Goal: Information Seeking & Learning: Learn about a topic

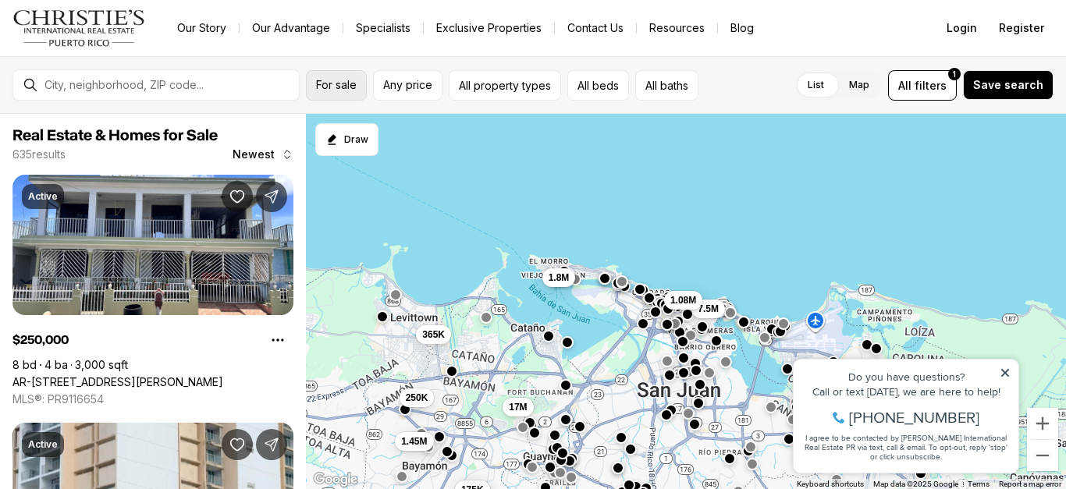
click at [340, 89] on span "For sale" at bounding box center [336, 85] width 41 height 12
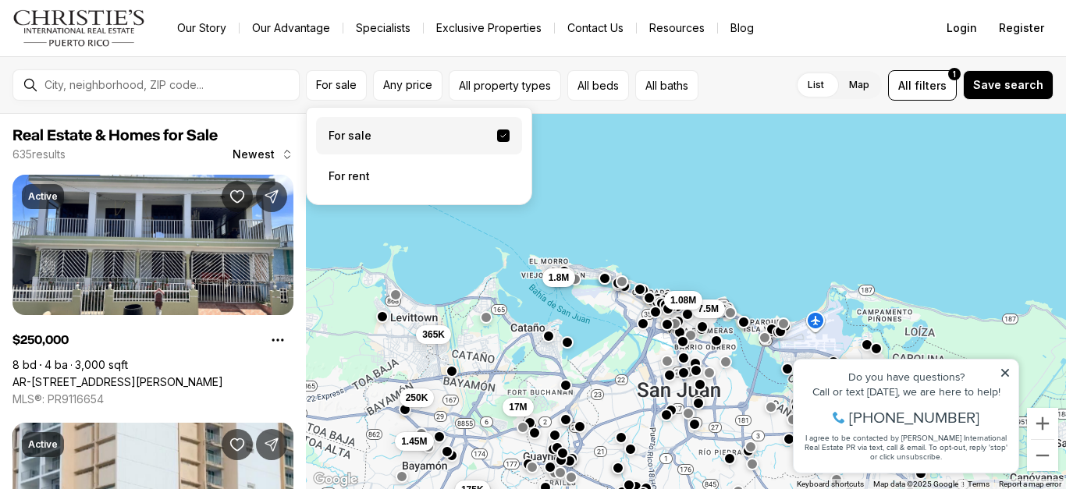
click at [341, 129] on label "For sale" at bounding box center [419, 135] width 206 height 37
click at [497, 130] on button "For sale" at bounding box center [503, 136] width 12 height 12
click at [339, 133] on label "For sale" at bounding box center [419, 135] width 206 height 37
click at [497, 133] on button "For sale" at bounding box center [503, 136] width 12 height 12
click at [339, 133] on label "For sale" at bounding box center [419, 135] width 206 height 37
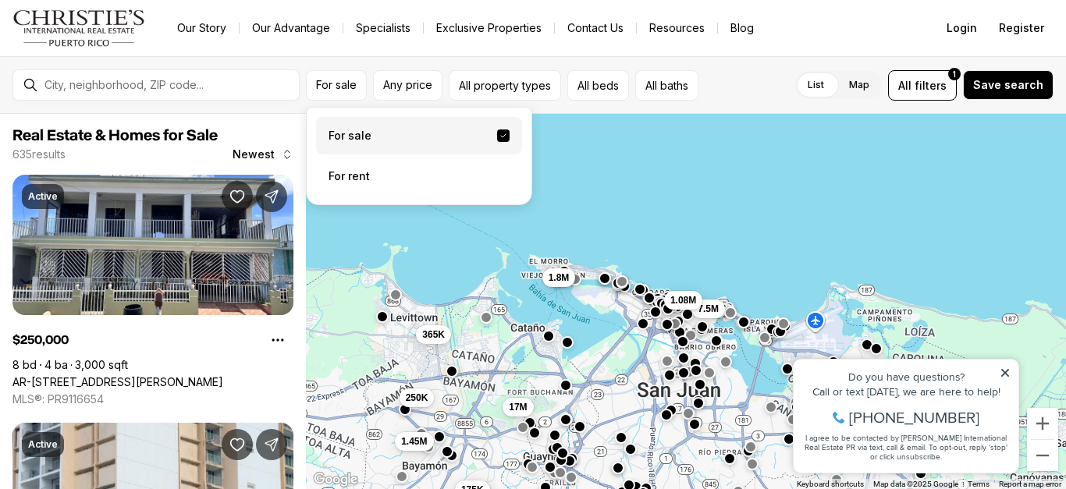
click at [497, 133] on button "For sale" at bounding box center [503, 136] width 12 height 12
click at [338, 133] on label "For sale" at bounding box center [419, 135] width 206 height 37
click at [497, 133] on button "For sale" at bounding box center [503, 136] width 12 height 12
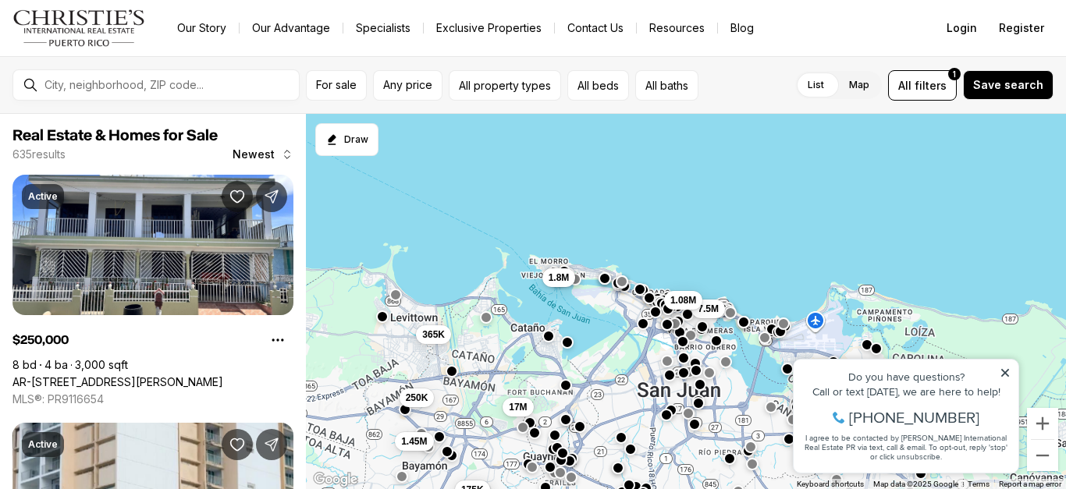
click at [857, 89] on label "Map" at bounding box center [859, 85] width 45 height 28
click at [1006, 370] on icon at bounding box center [1005, 373] width 11 height 11
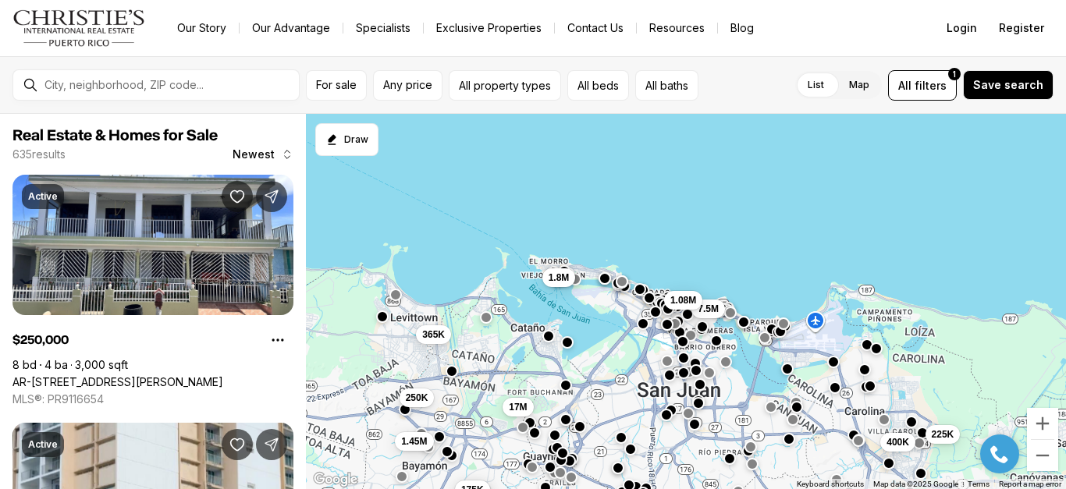
click at [792, 377] on div "400K 225K 7.5M 1.08M 17M 175K 175K 1.8M 250K 1.45M 365K" at bounding box center [686, 302] width 760 height 376
